Goal: Task Accomplishment & Management: Manage account settings

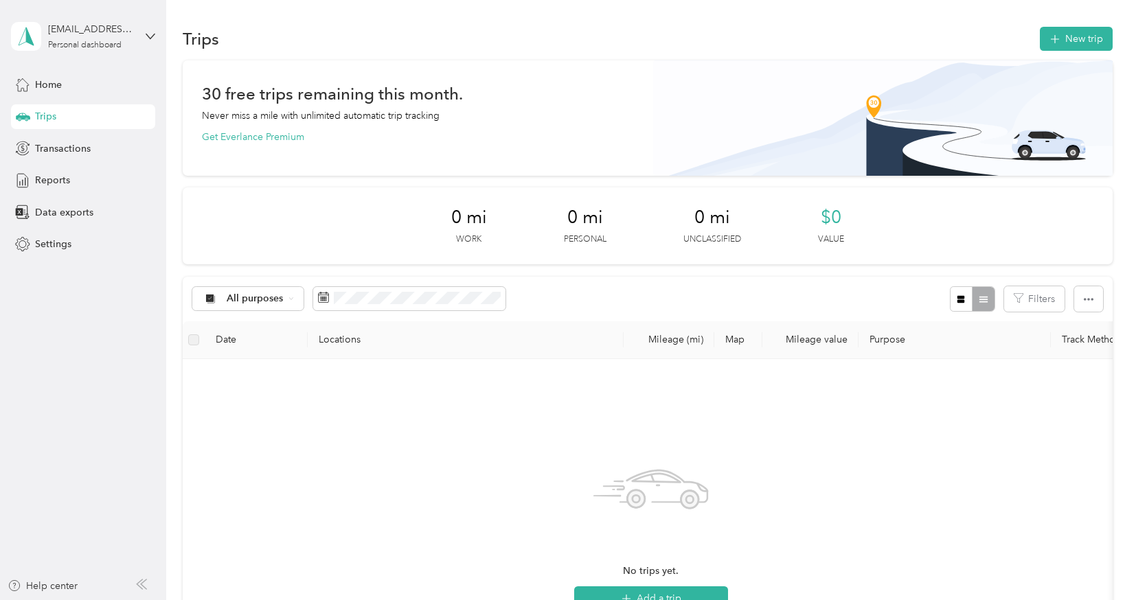
click at [41, 111] on span "Trips" at bounding box center [45, 116] width 21 height 14
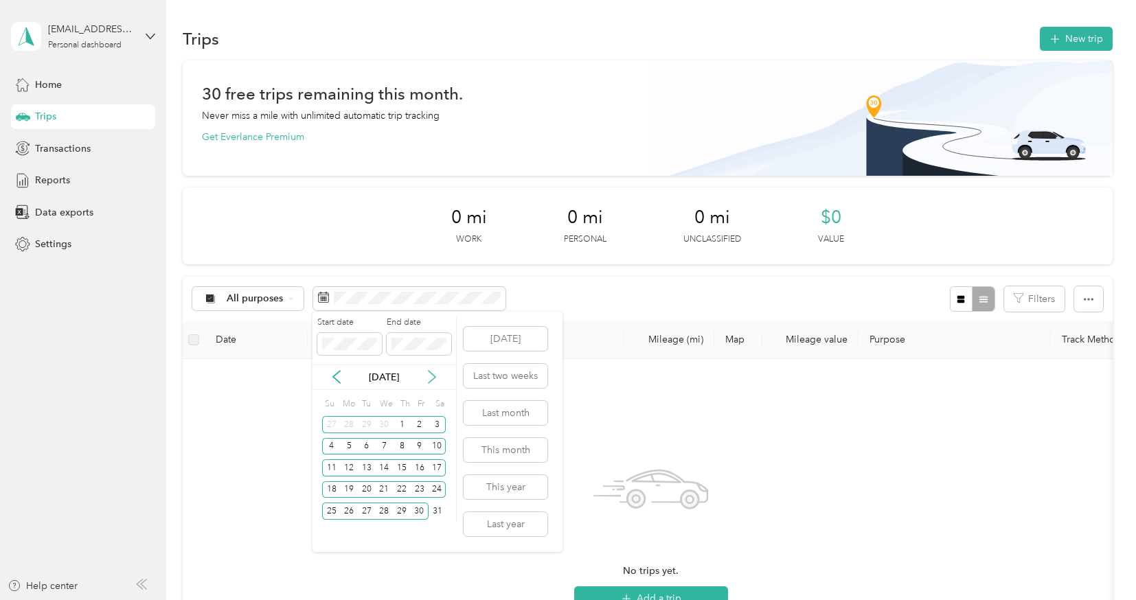
click at [431, 376] on icon at bounding box center [432, 377] width 14 height 14
click at [416, 430] on div "1" at bounding box center [420, 424] width 18 height 17
click at [410, 337] on span at bounding box center [419, 344] width 65 height 22
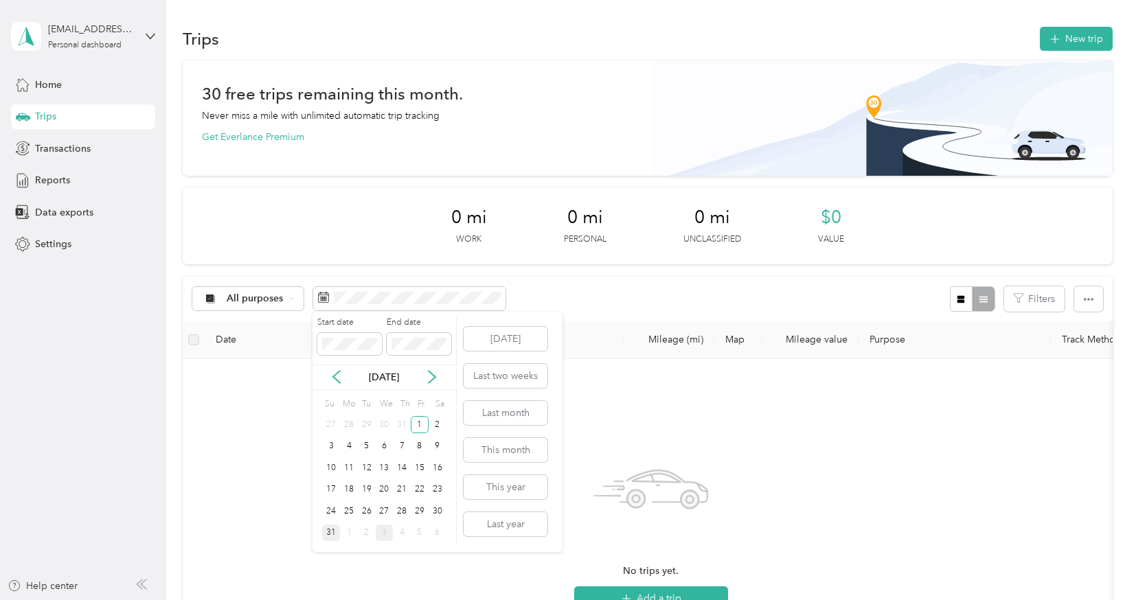
click at [326, 533] on div "31" at bounding box center [331, 533] width 18 height 17
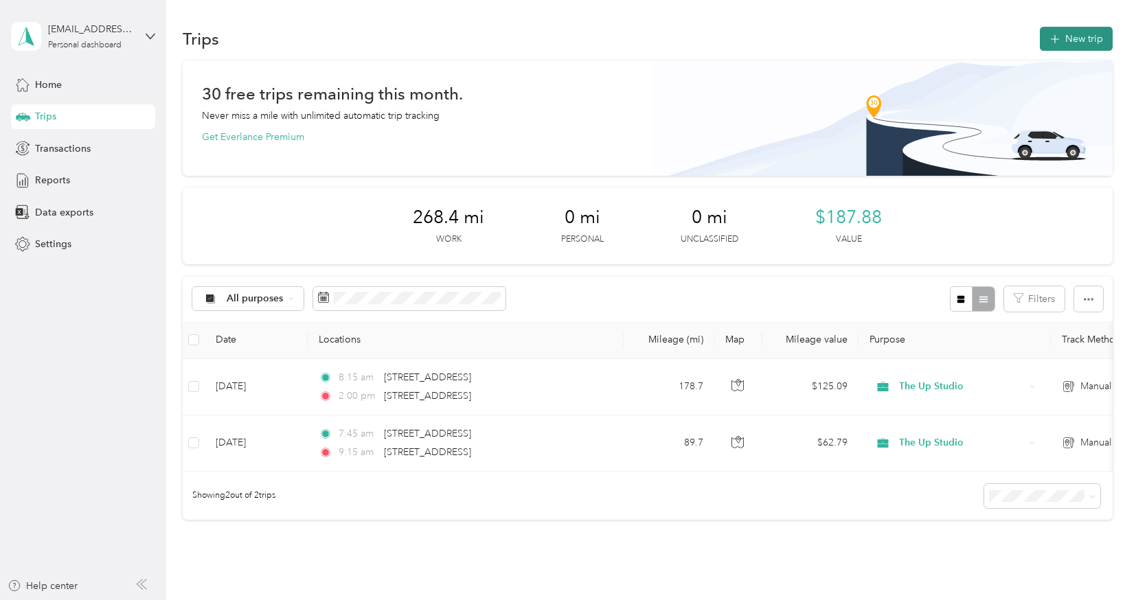
click at [1078, 32] on button "New trip" at bounding box center [1076, 39] width 73 height 24
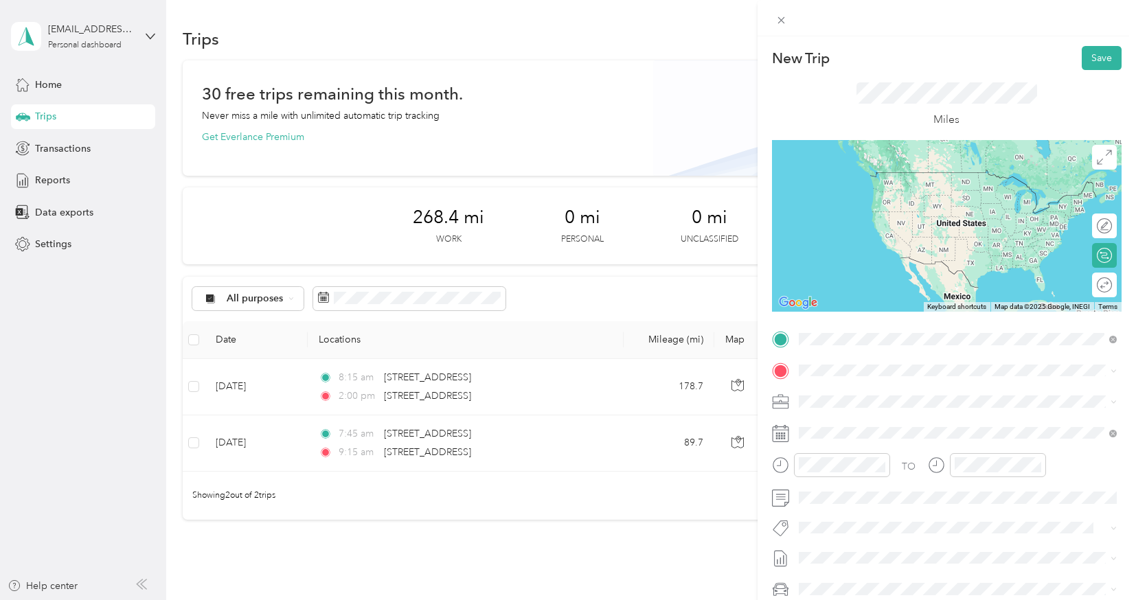
click at [839, 392] on span "[STREET_ADDRESS][US_STATE]" at bounding box center [892, 389] width 137 height 12
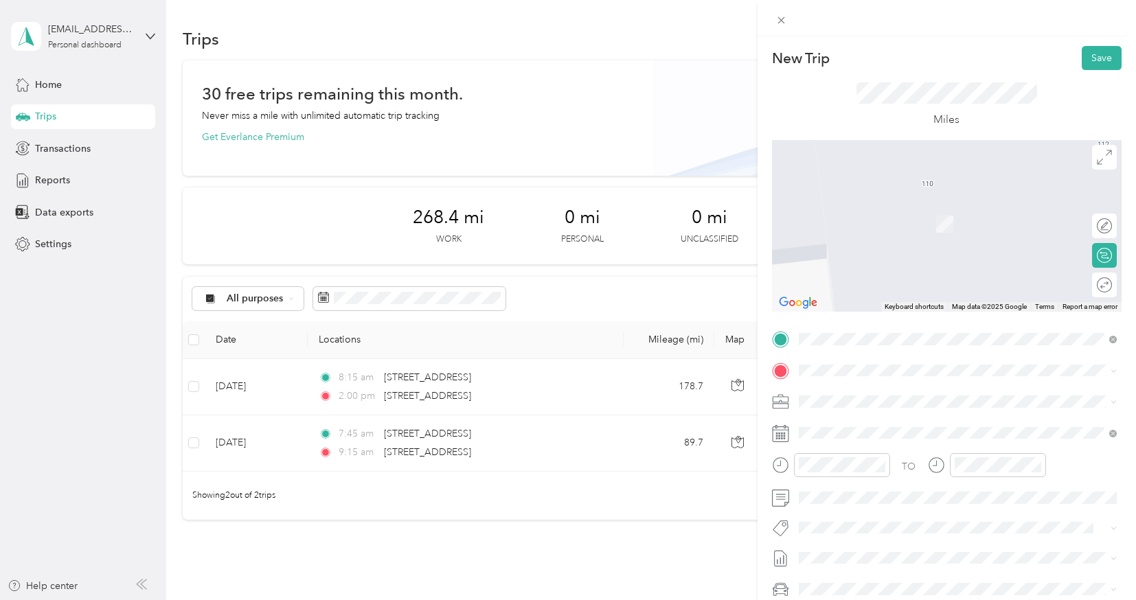
click at [850, 418] on span "[STREET_ADDRESS][US_STATE]" at bounding box center [892, 417] width 137 height 12
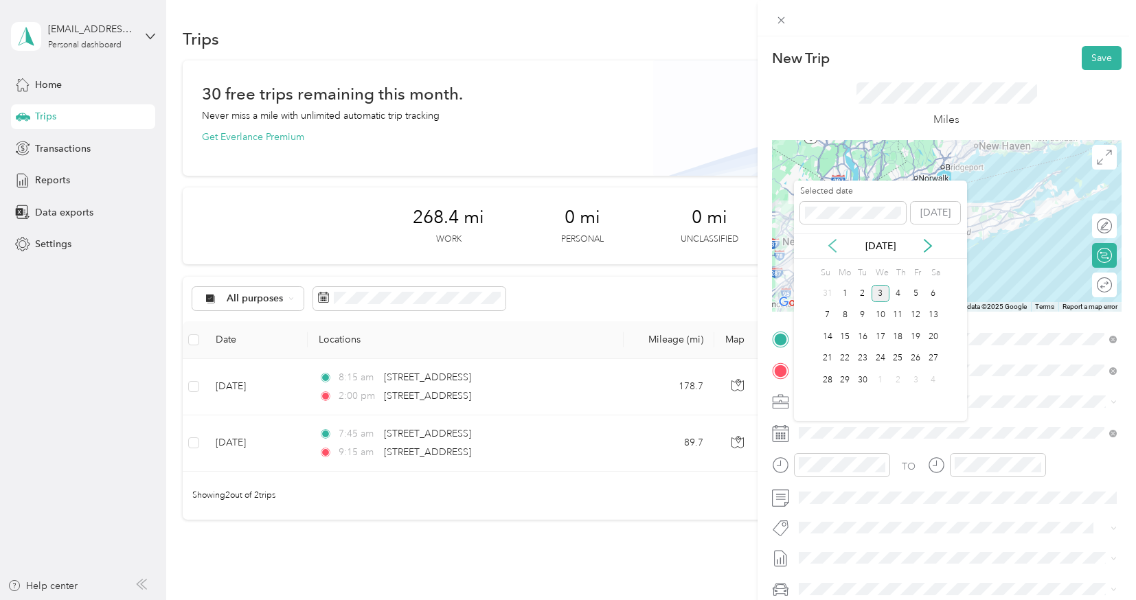
click at [829, 244] on icon at bounding box center [833, 246] width 14 height 14
click at [900, 381] on div "28" at bounding box center [898, 380] width 18 height 17
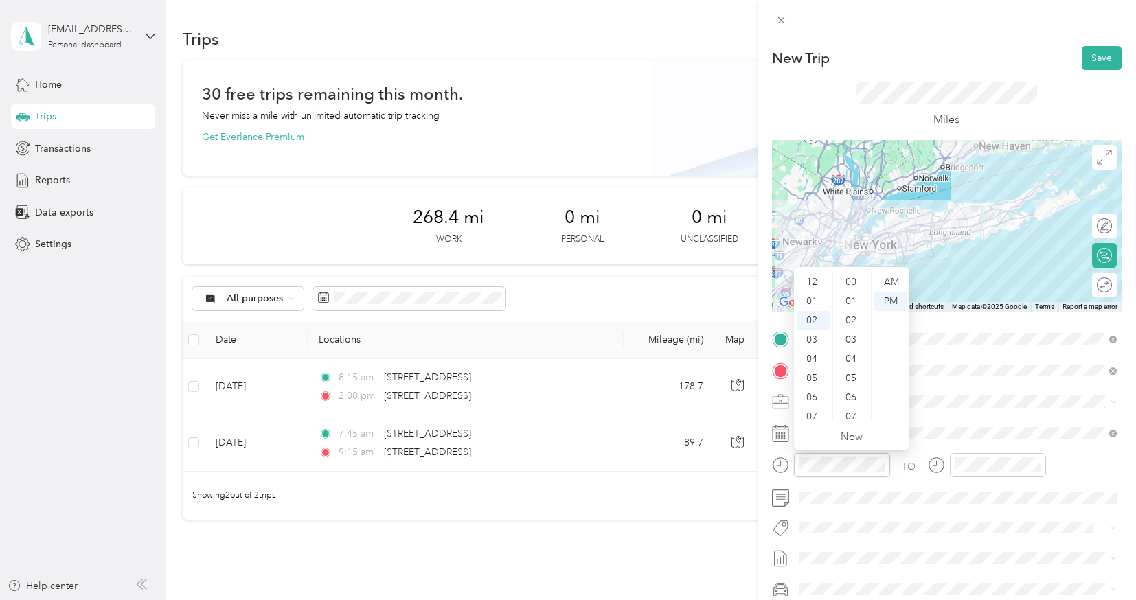
scroll to position [154, 0]
click at [817, 376] on div "09" at bounding box center [813, 377] width 33 height 19
drag, startPoint x: 883, startPoint y: 277, endPoint x: 865, endPoint y: 334, distance: 59.5
click at [883, 277] on div "AM" at bounding box center [890, 282] width 33 height 19
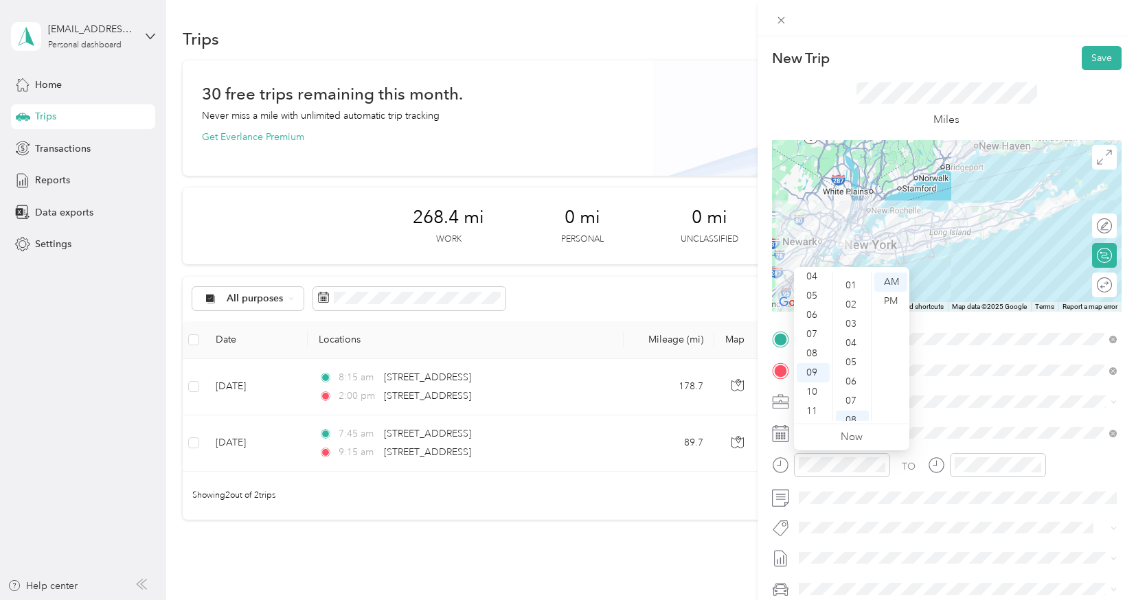
scroll to position [0, 0]
click at [855, 280] on div "00" at bounding box center [852, 282] width 33 height 19
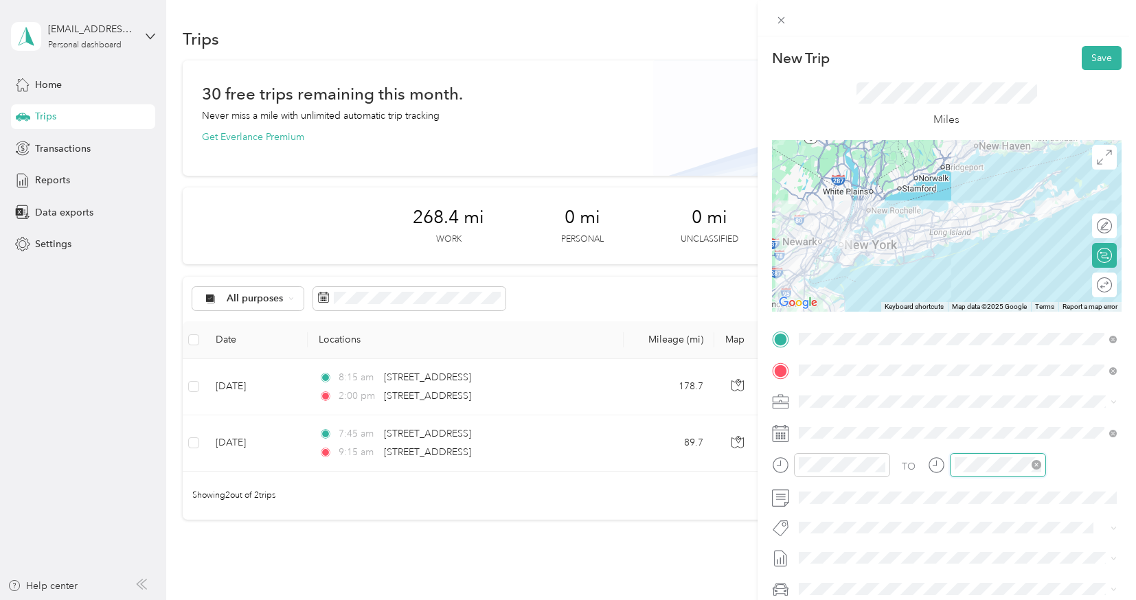
scroll to position [154, 0]
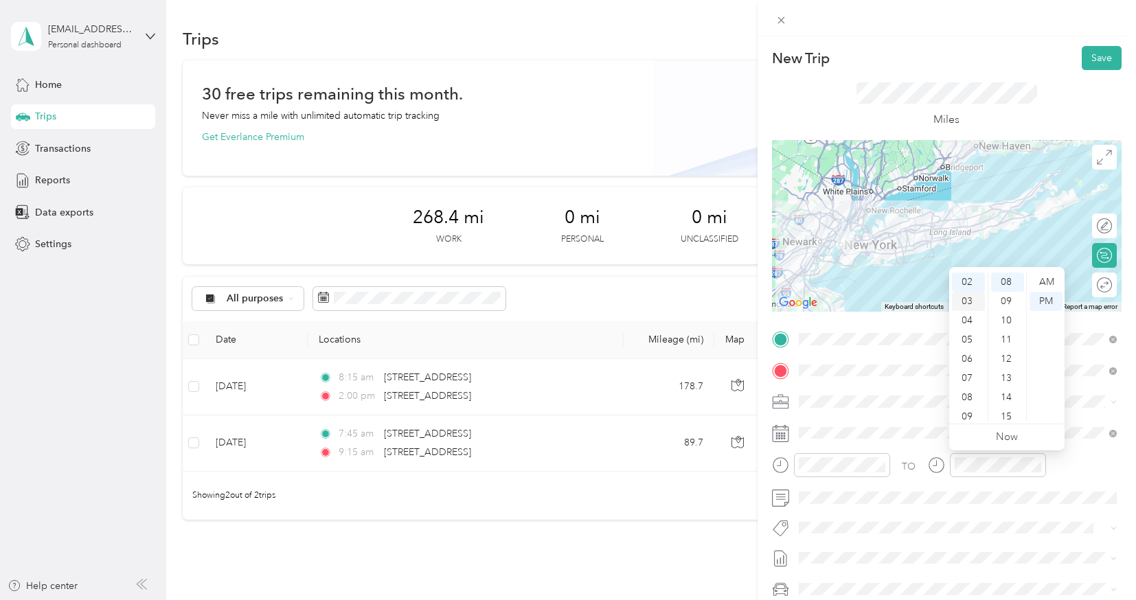
click at [961, 293] on div "03" at bounding box center [968, 301] width 33 height 19
click at [1010, 275] on div "00" at bounding box center [1007, 282] width 33 height 19
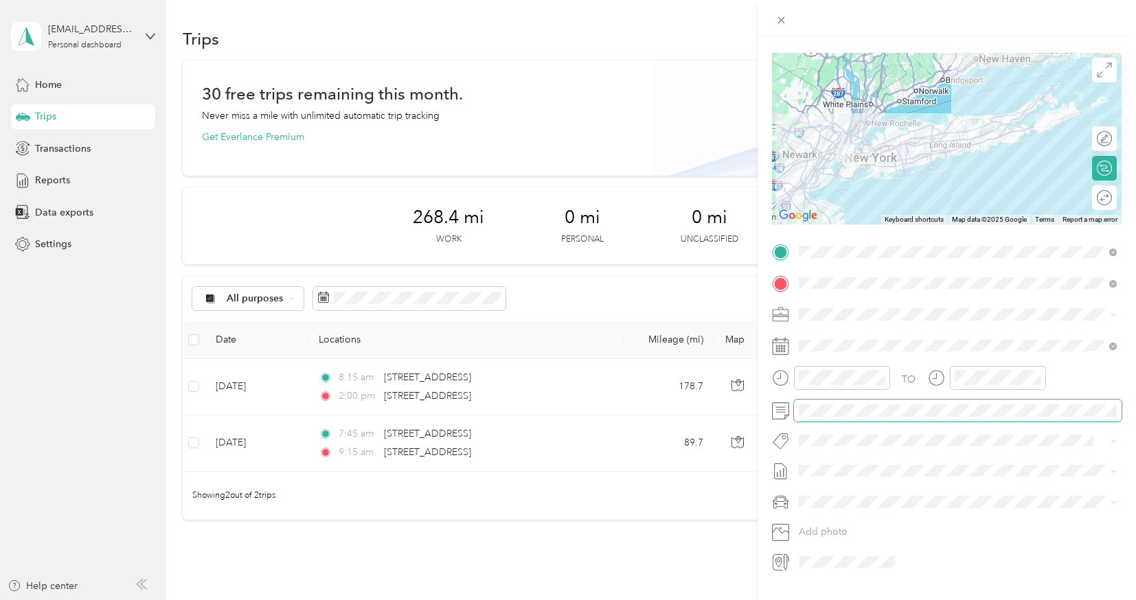
scroll to position [110, 0]
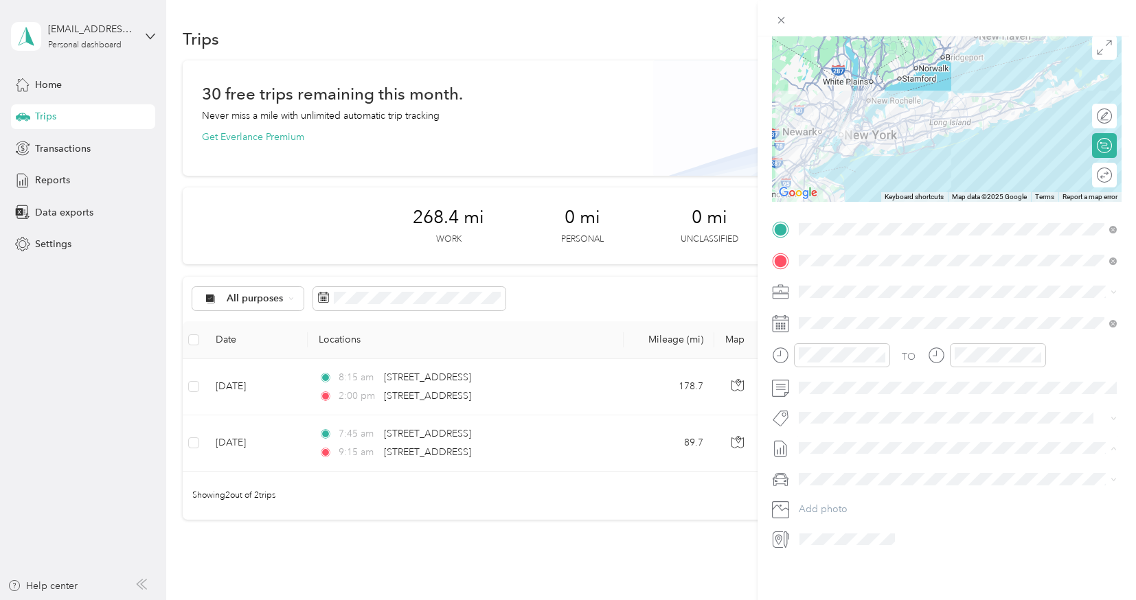
click at [829, 488] on span "[DATE]" at bounding box center [814, 493] width 30 height 14
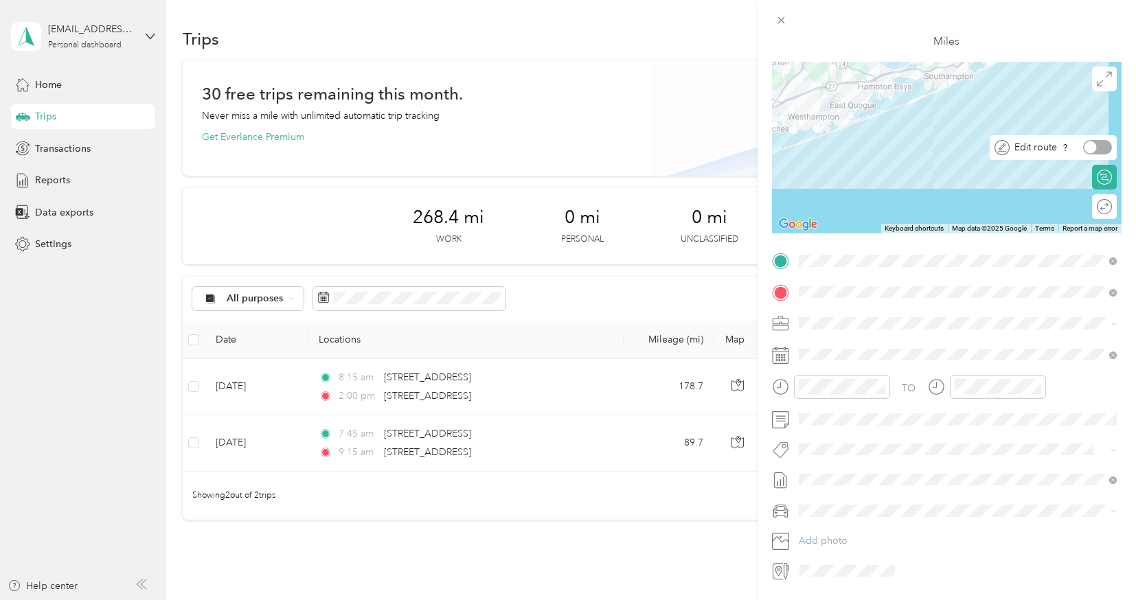
scroll to position [79, 0]
click at [1087, 205] on div at bounding box center [1090, 206] width 12 height 12
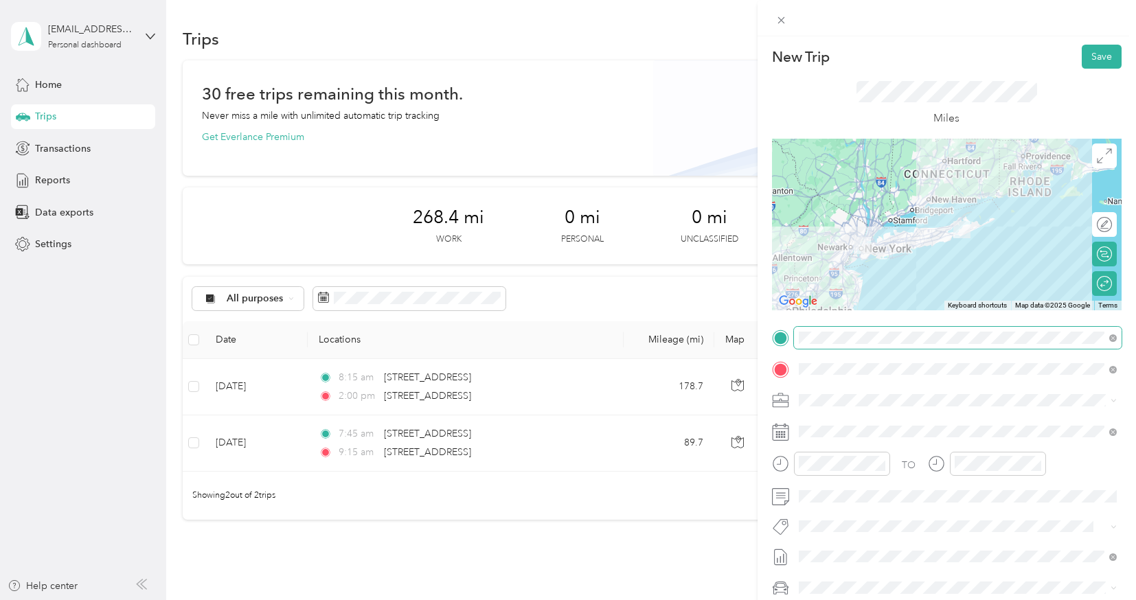
scroll to position [0, 0]
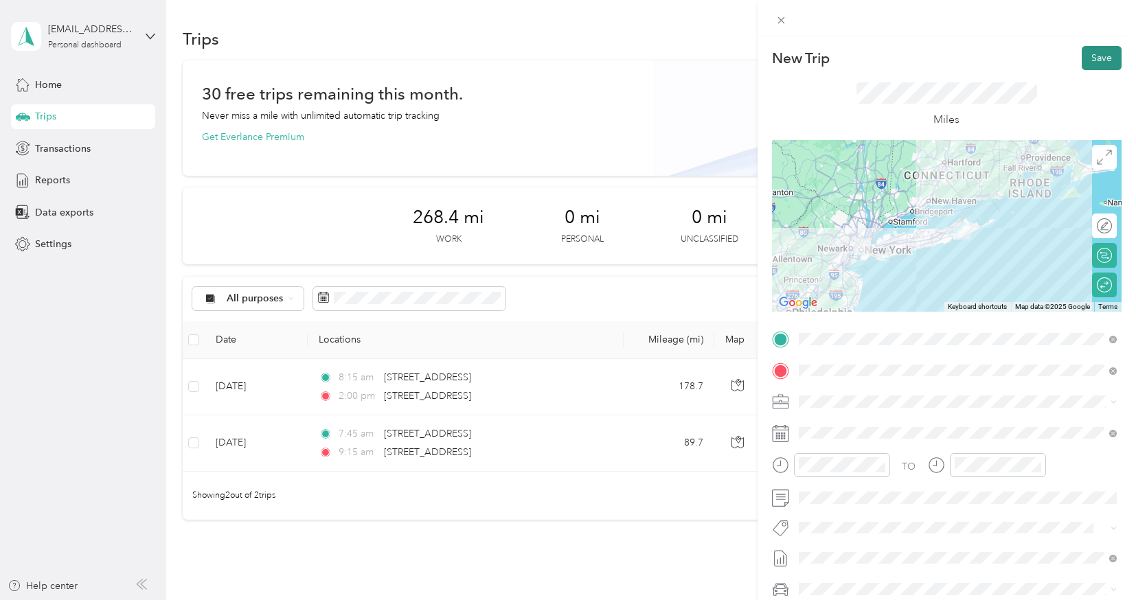
click at [1100, 63] on button "Save" at bounding box center [1102, 58] width 40 height 24
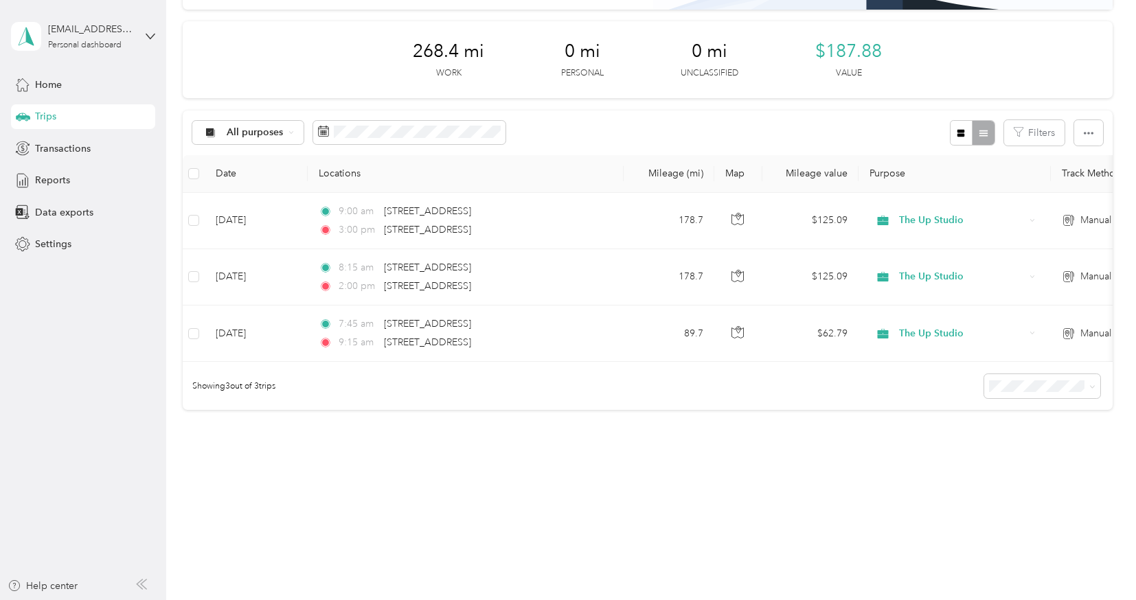
scroll to position [166, 0]
click at [75, 180] on div "Reports" at bounding box center [83, 180] width 144 height 25
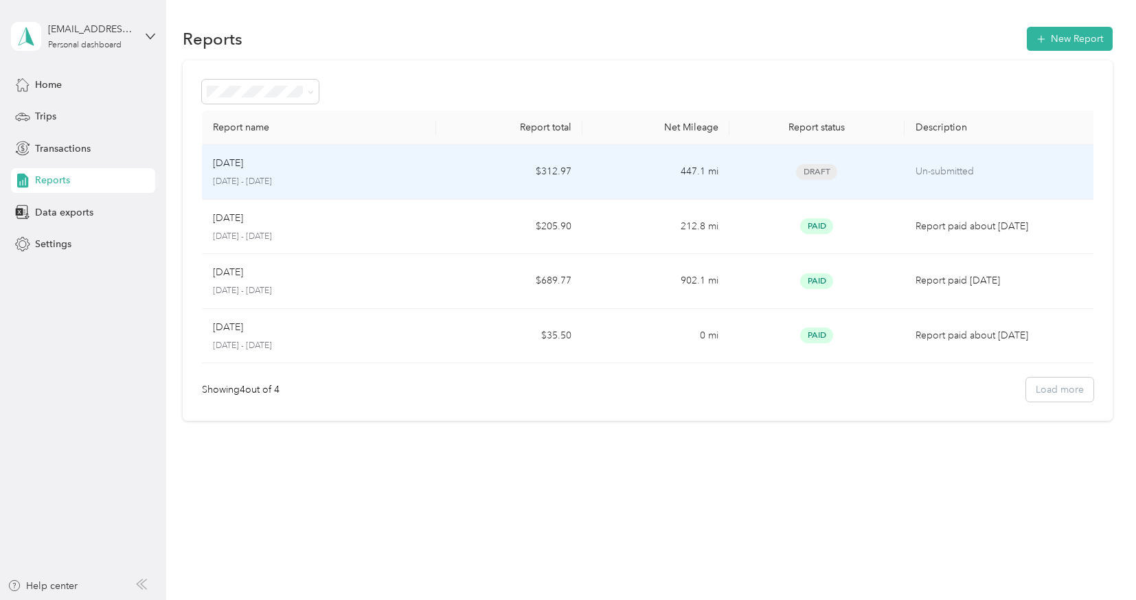
click at [355, 166] on div "[DATE]" at bounding box center [319, 163] width 212 height 15
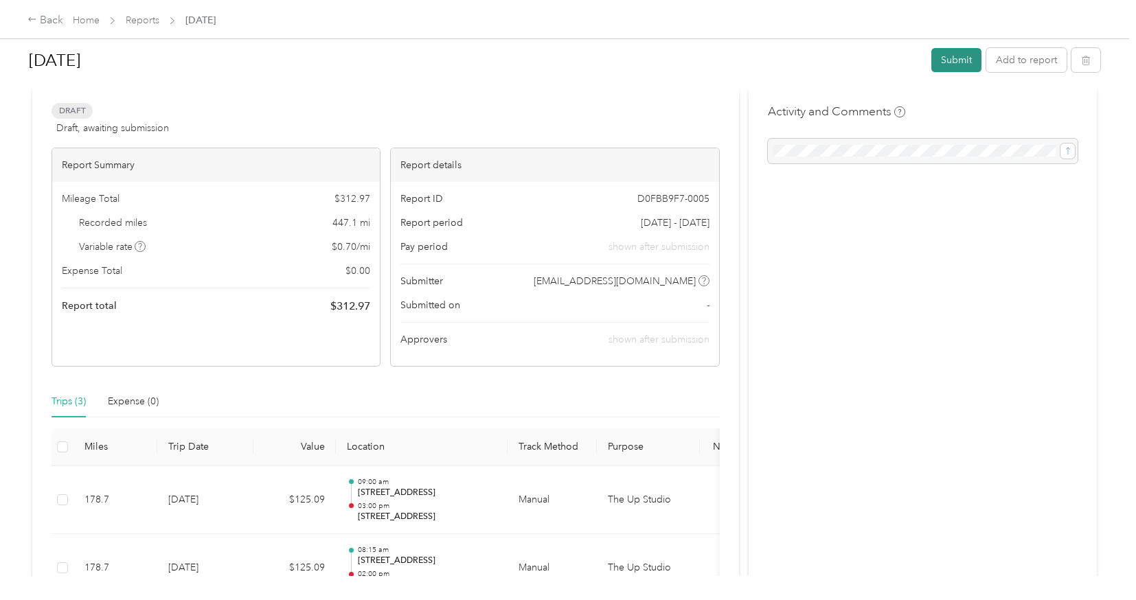
scroll to position [21, 0]
click at [952, 57] on button "Submit" at bounding box center [956, 60] width 50 height 24
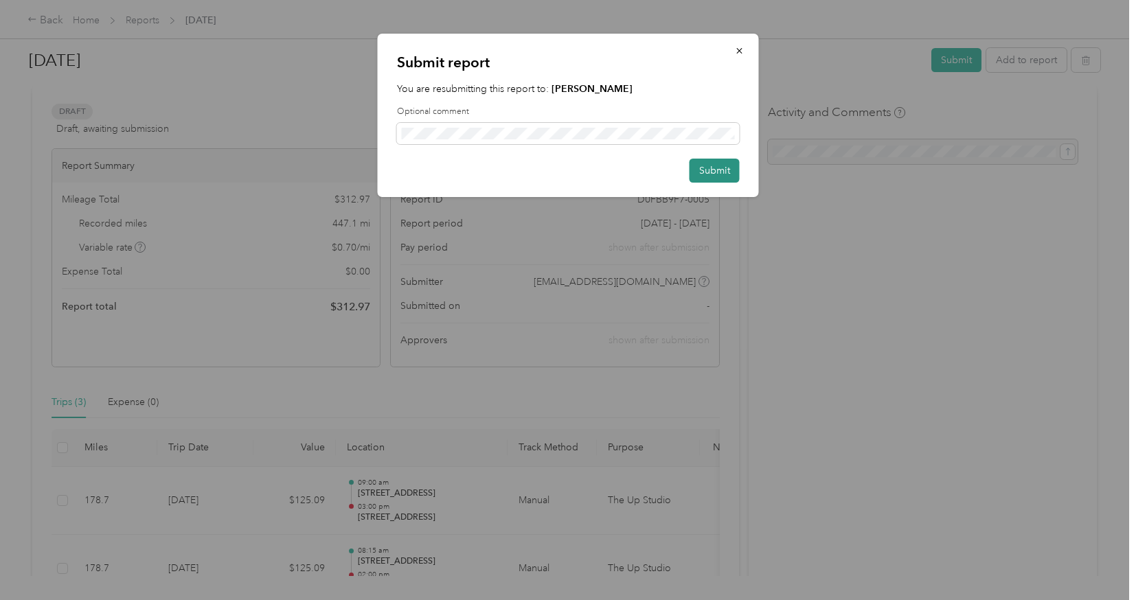
click at [706, 166] on button "Submit" at bounding box center [715, 171] width 50 height 24
